Goal: Entertainment & Leisure: Consume media (video, audio)

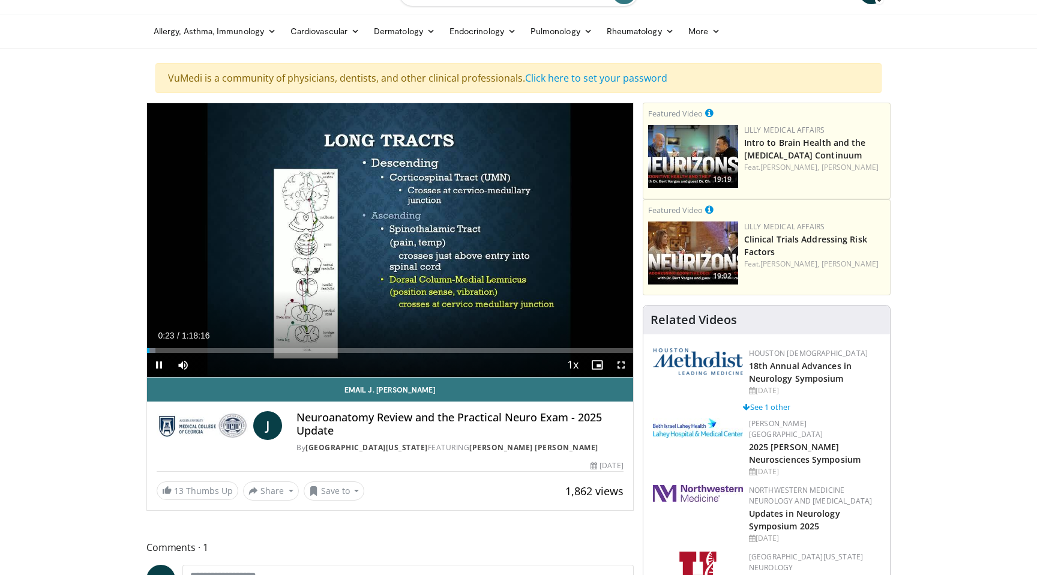
scroll to position [26, 0]
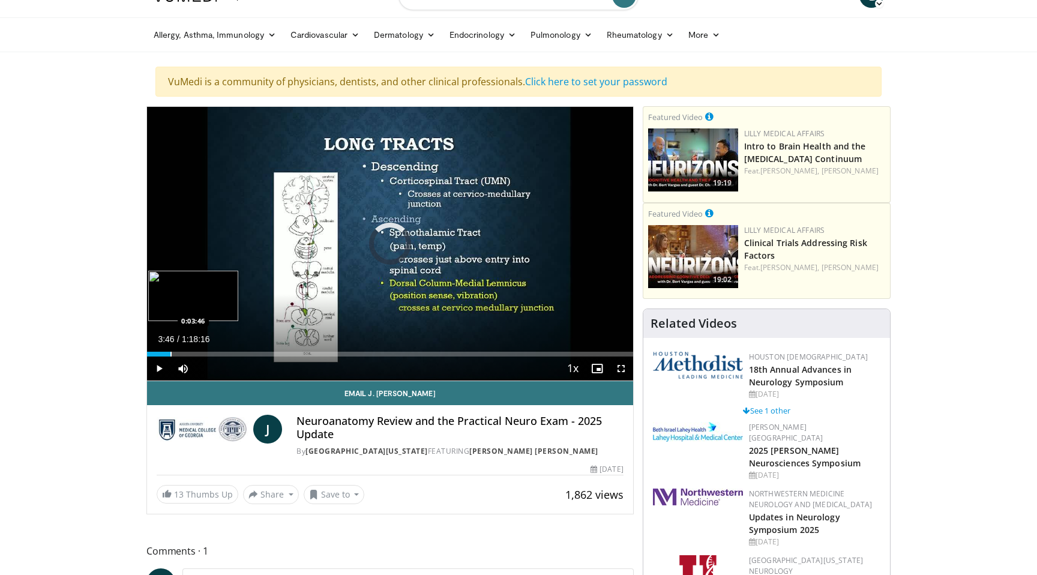
click at [170, 350] on div "Loaded : 2.11% 0:03:46 0:03:46" at bounding box center [390, 350] width 486 height 11
click at [183, 352] on div "Progress Bar" at bounding box center [183, 354] width 1 height 5
click at [181, 355] on div "Progress Bar" at bounding box center [181, 354] width 1 height 5
click at [160, 374] on span "Video Player" at bounding box center [159, 368] width 24 height 24
